Goal: Check status: Check status

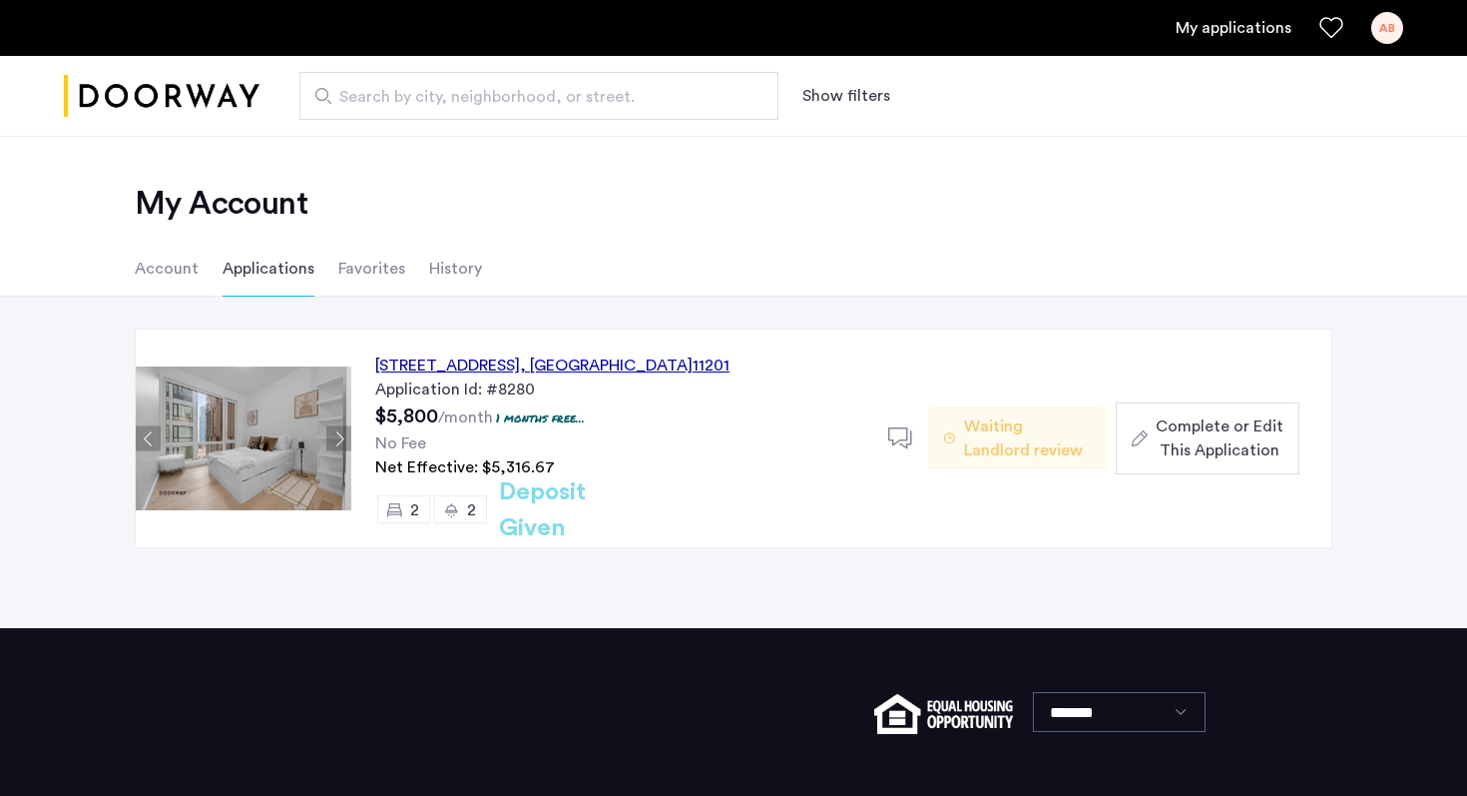
click at [584, 525] on h2 "Deposit Given" at bounding box center [578, 510] width 159 height 72
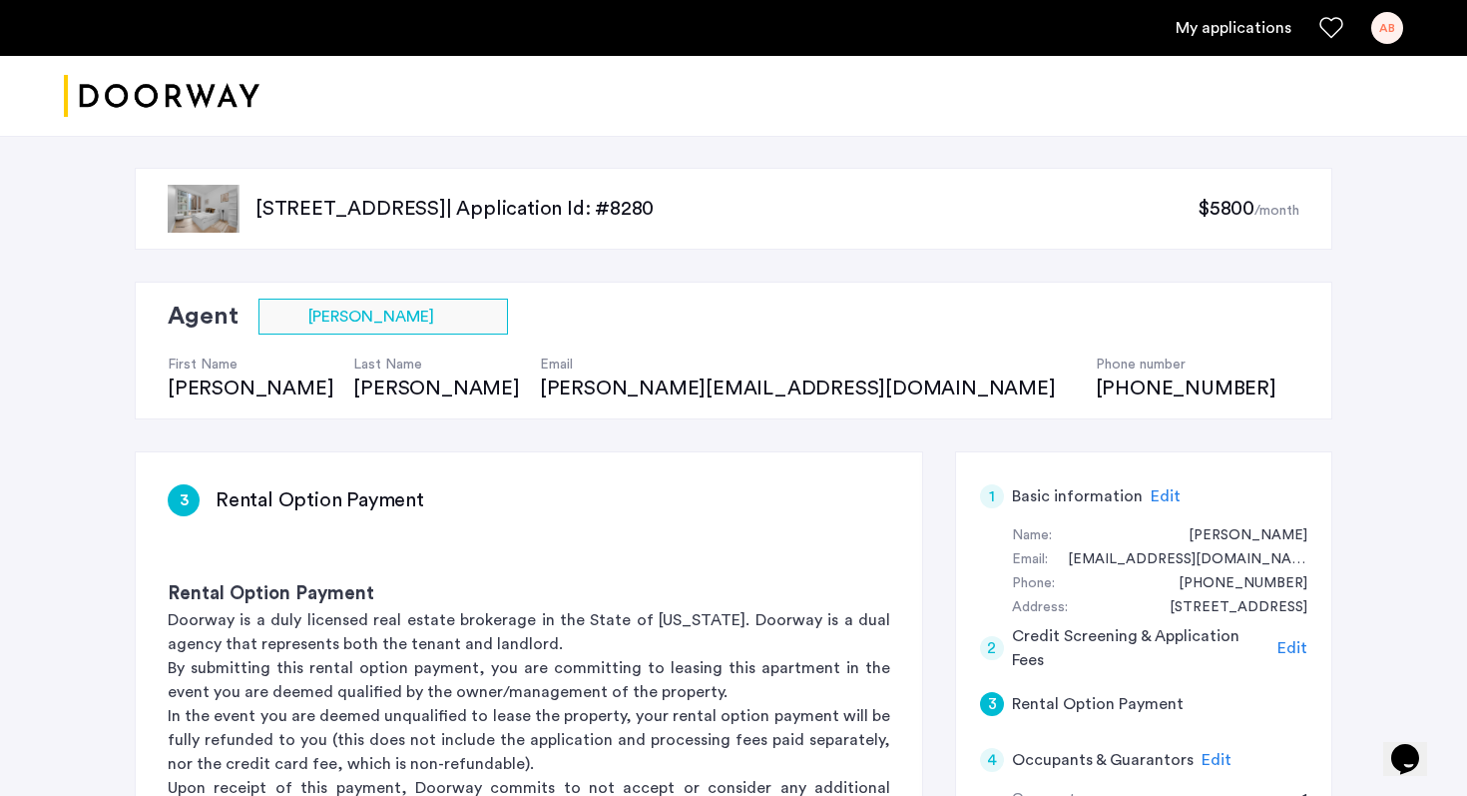
click at [1236, 22] on link "My applications" at bounding box center [1234, 28] width 116 height 24
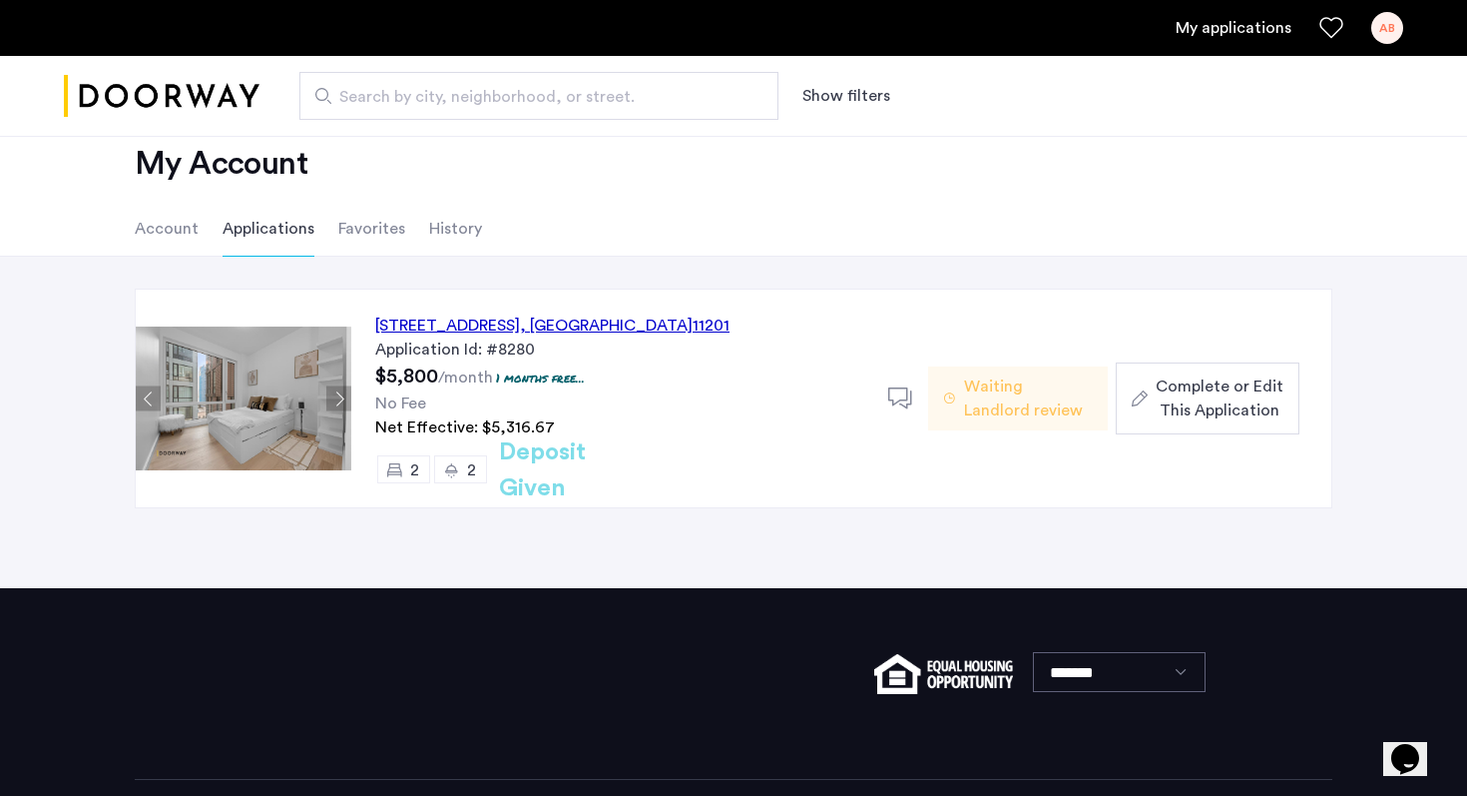
scroll to position [42, 0]
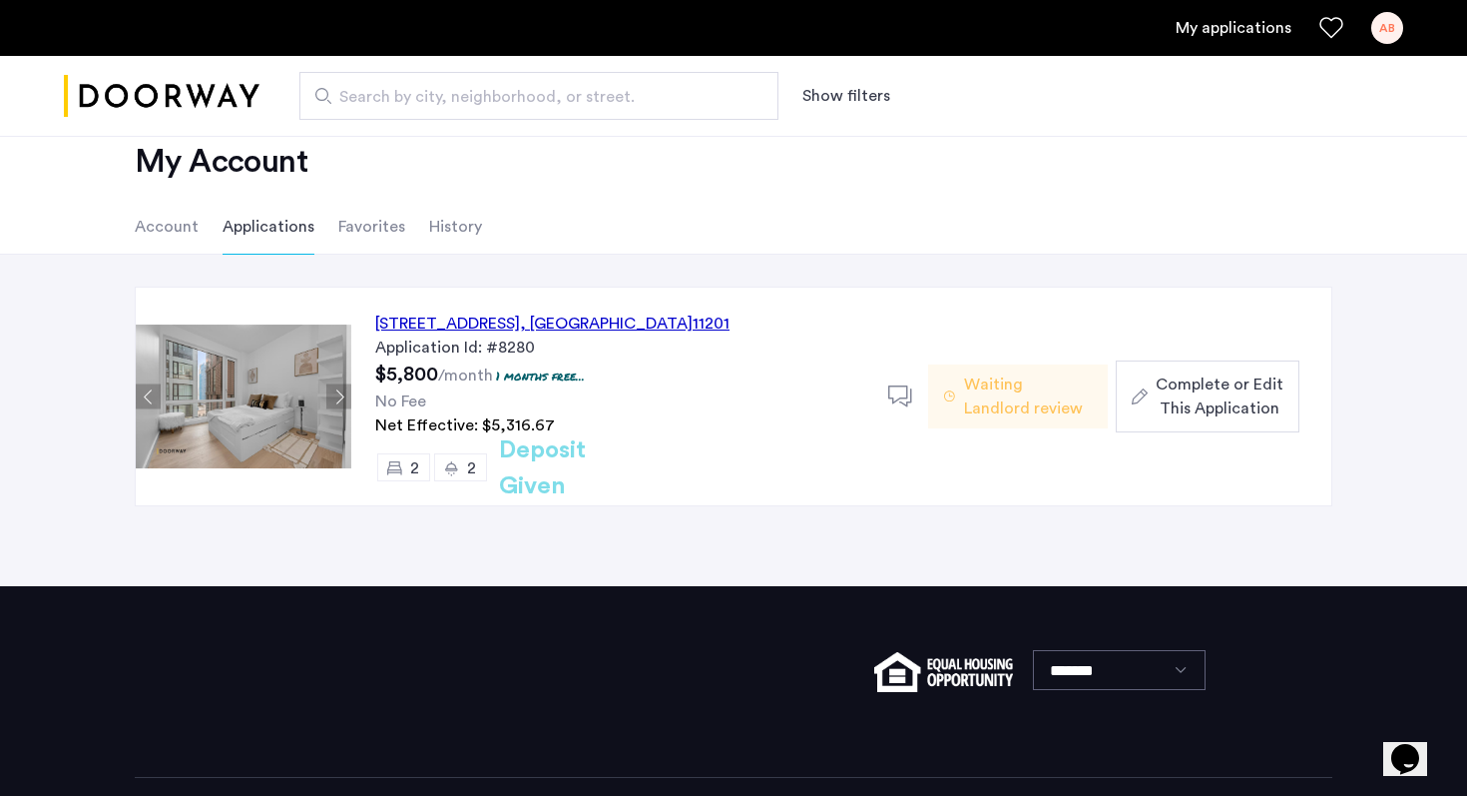
click at [631, 474] on h2 "Deposit Given" at bounding box center [578, 468] width 159 height 72
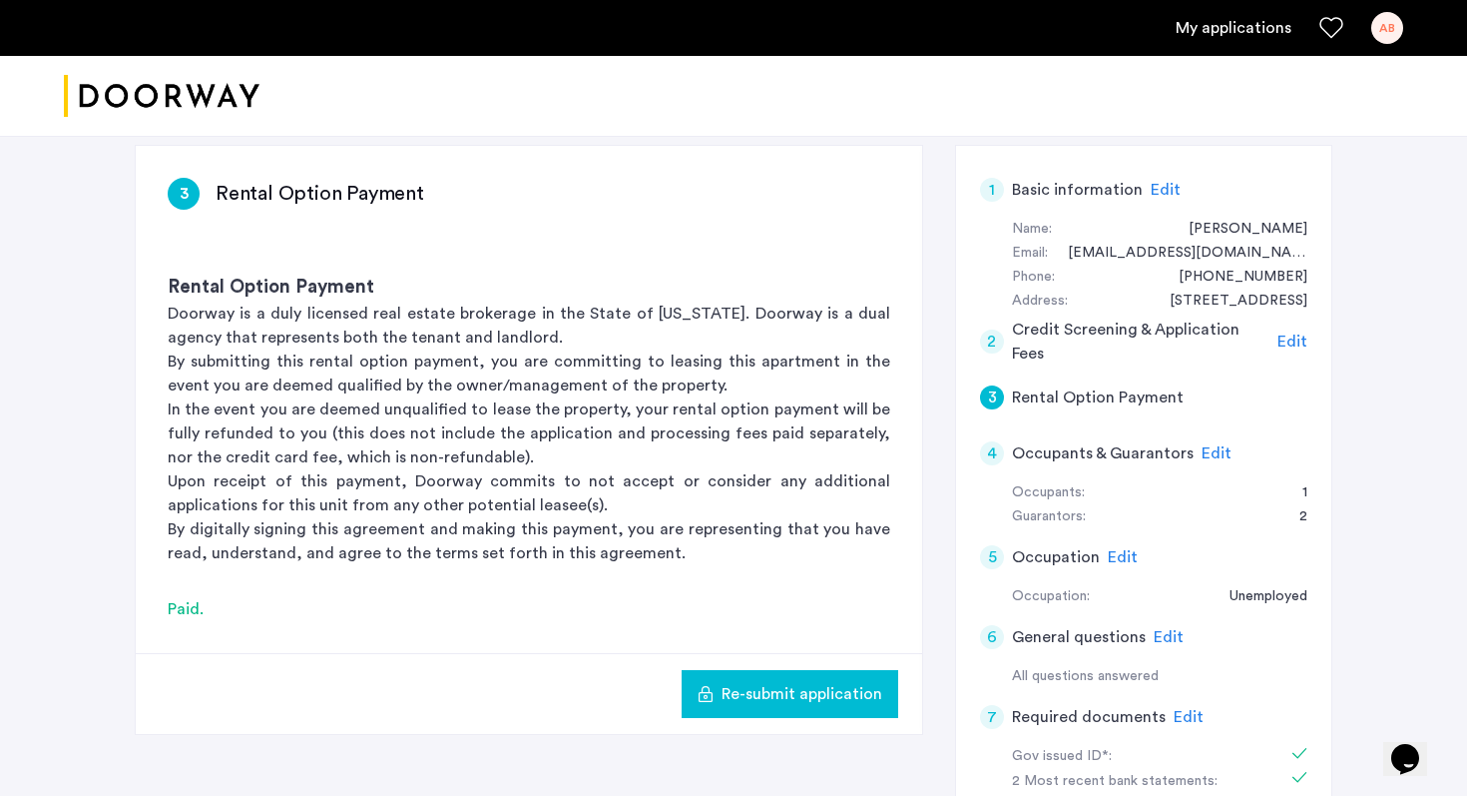
scroll to position [307, 0]
click at [650, 556] on p "By digitally signing this agreement and making this payment, you are representi…" at bounding box center [529, 540] width 723 height 48
click at [198, 607] on div "Paid." at bounding box center [529, 608] width 723 height 24
click at [278, 289] on h3 "Rental Option Payment" at bounding box center [529, 287] width 723 height 28
drag, startPoint x: 188, startPoint y: 194, endPoint x: 412, endPoint y: 192, distance: 224.6
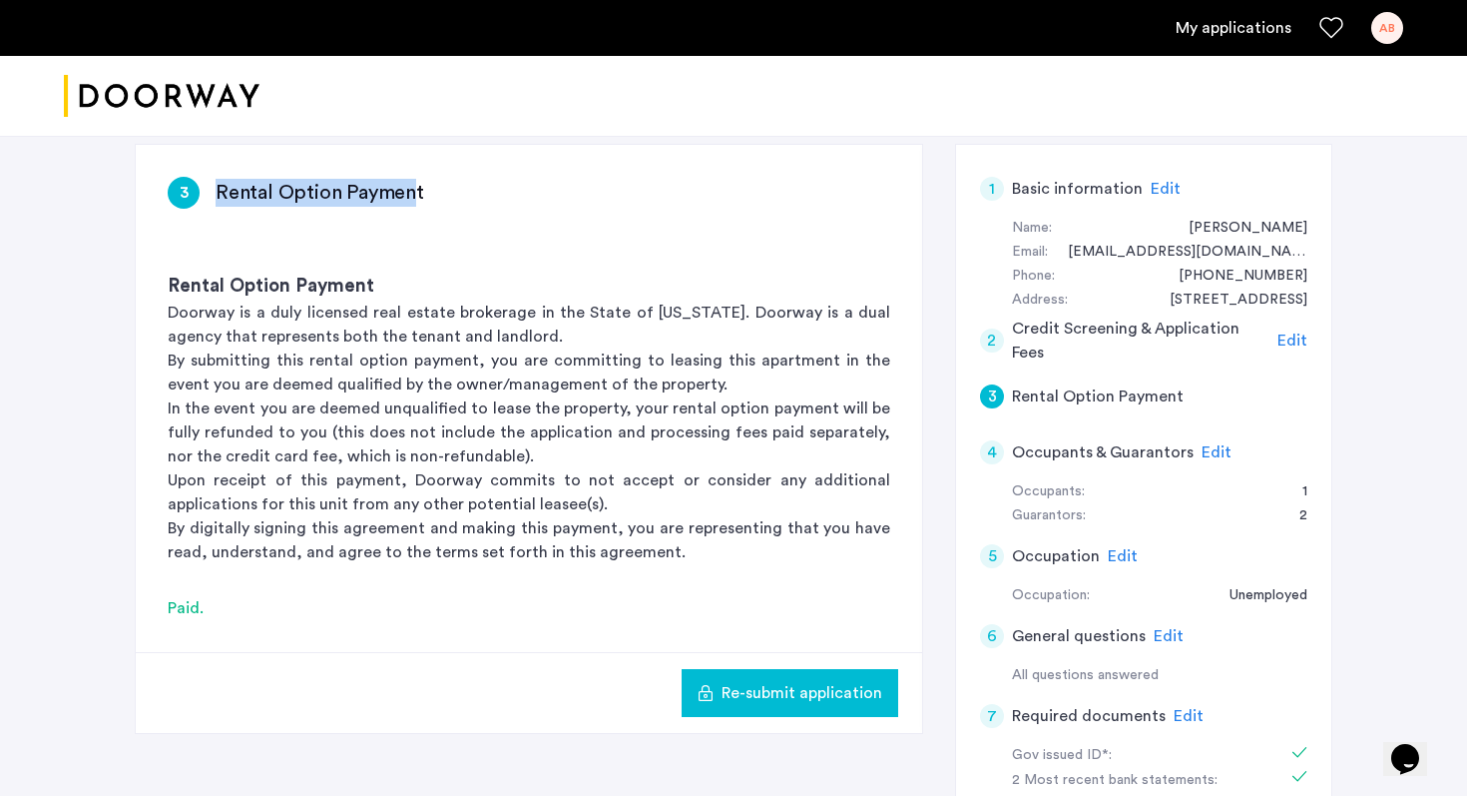
click at [412, 192] on div "3 Rental Option Payment" at bounding box center [529, 193] width 723 height 32
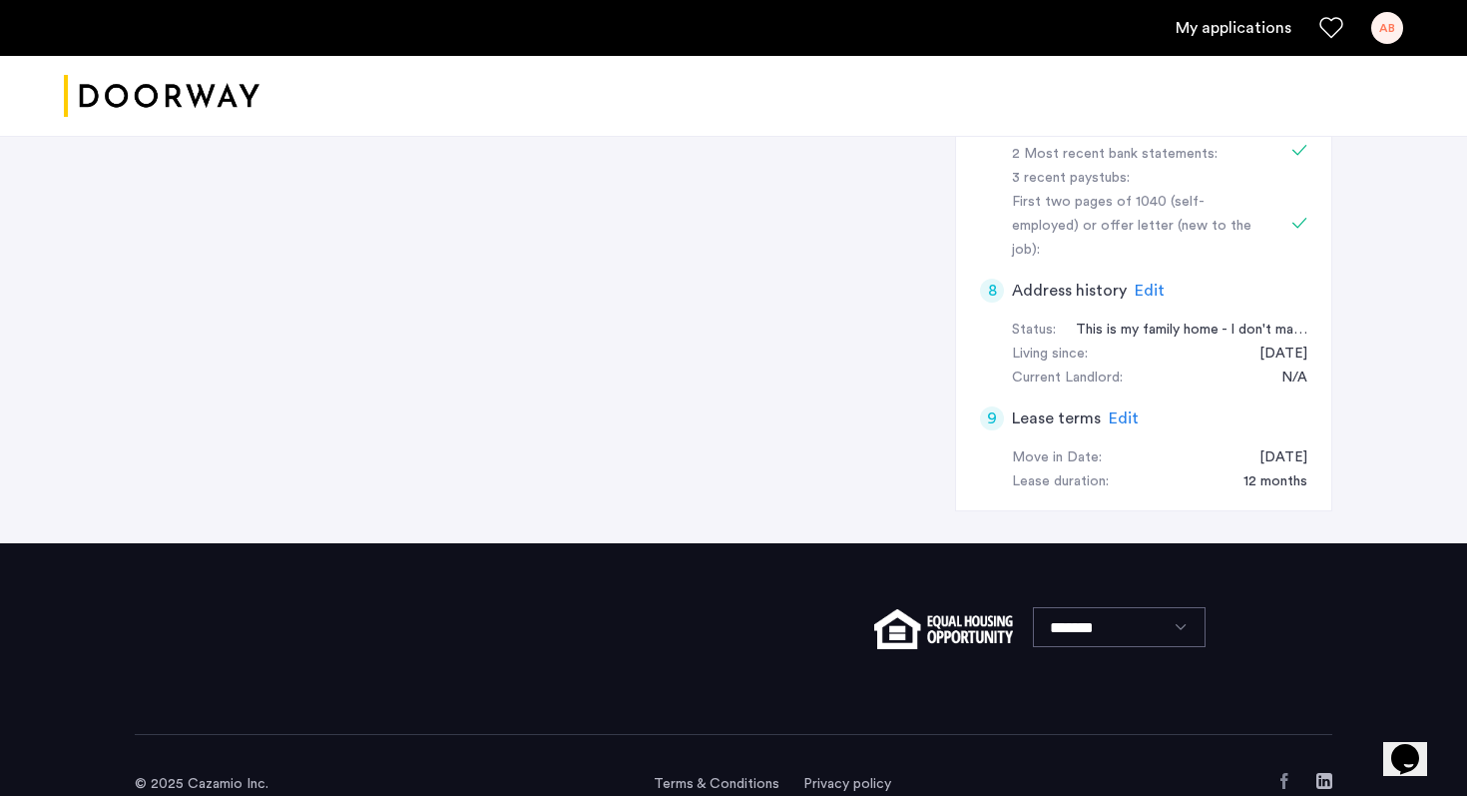
scroll to position [945, 0]
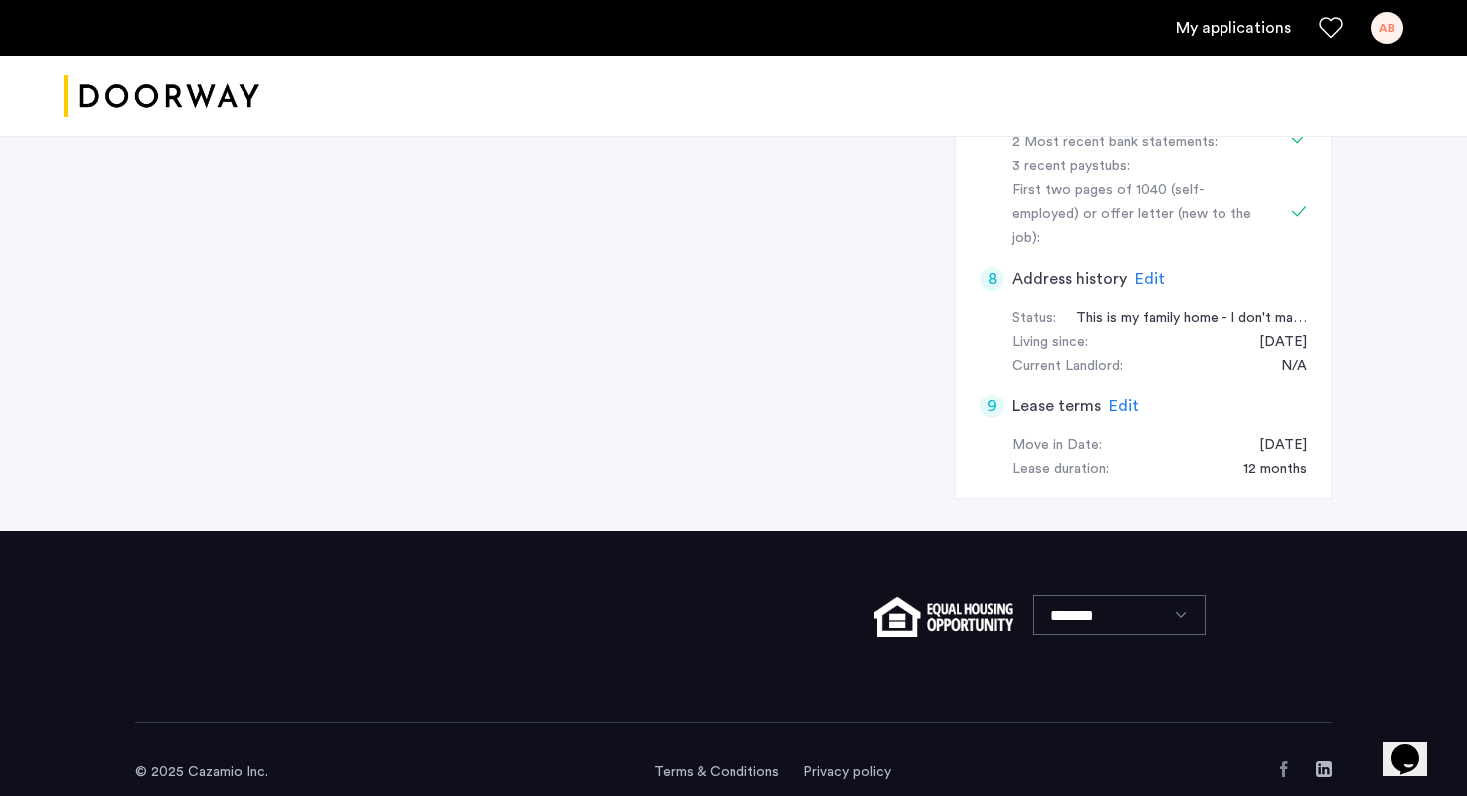
click at [1098, 597] on select "*******" at bounding box center [1119, 615] width 173 height 40
click at [698, 762] on link "Terms & Conditions" at bounding box center [717, 772] width 126 height 20
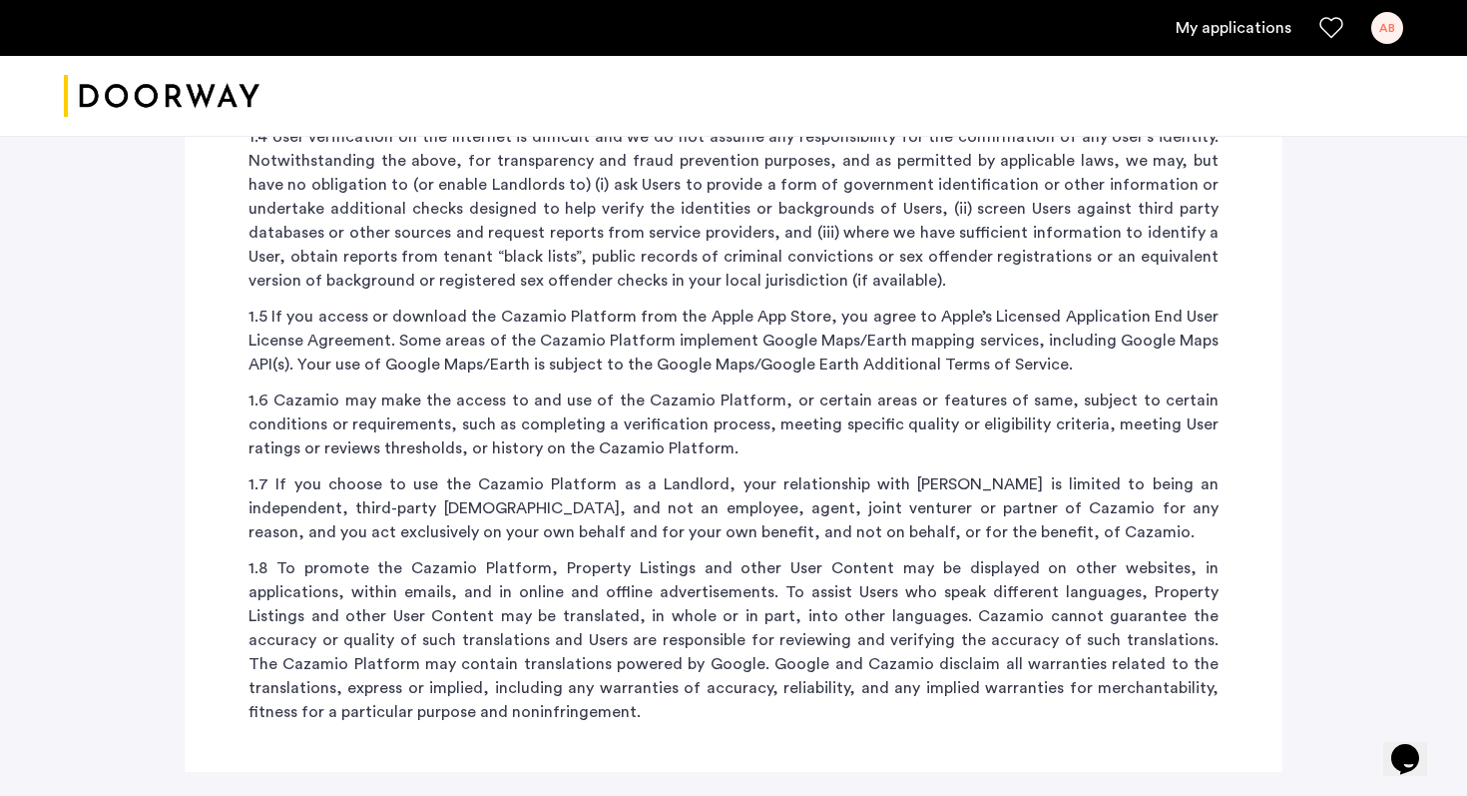
scroll to position [2698, 0]
